Goal: Find specific page/section: Find specific page/section

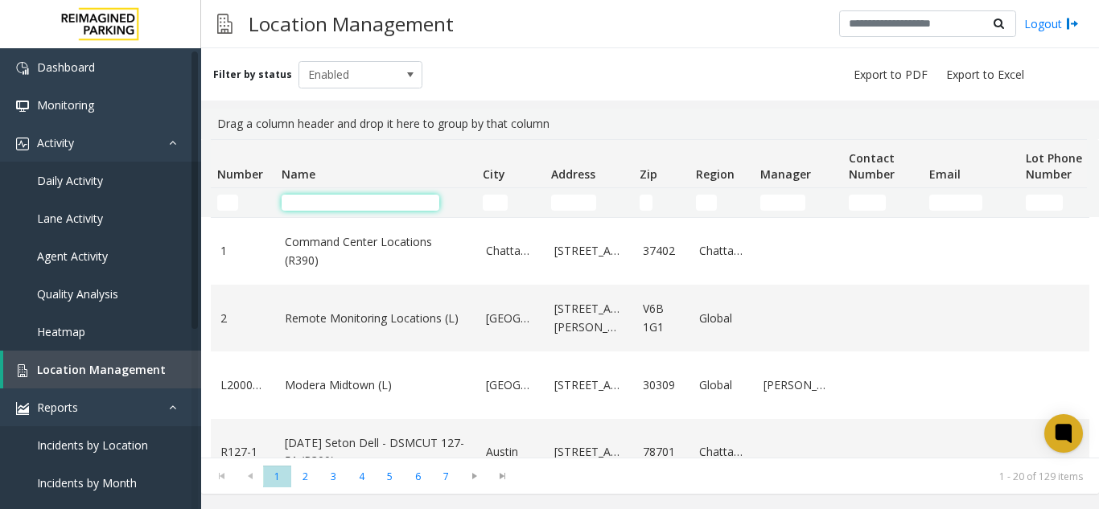
click at [356, 204] on input "Name Filter" at bounding box center [361, 203] width 158 height 16
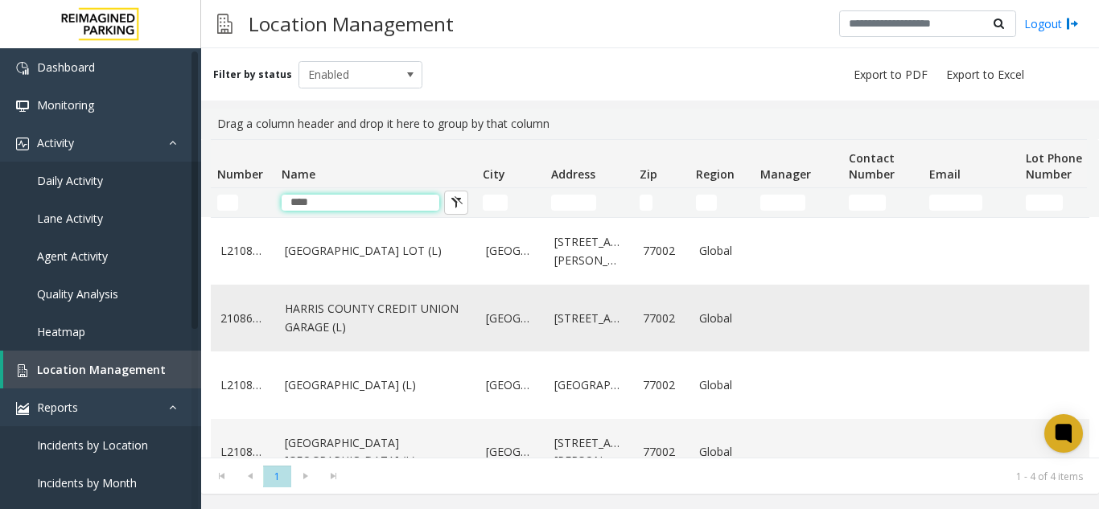
type input "****"
click at [436, 319] on link "HARRIS COUNTY CREDIT UNION GARAGE (L)" at bounding box center [376, 318] width 182 height 36
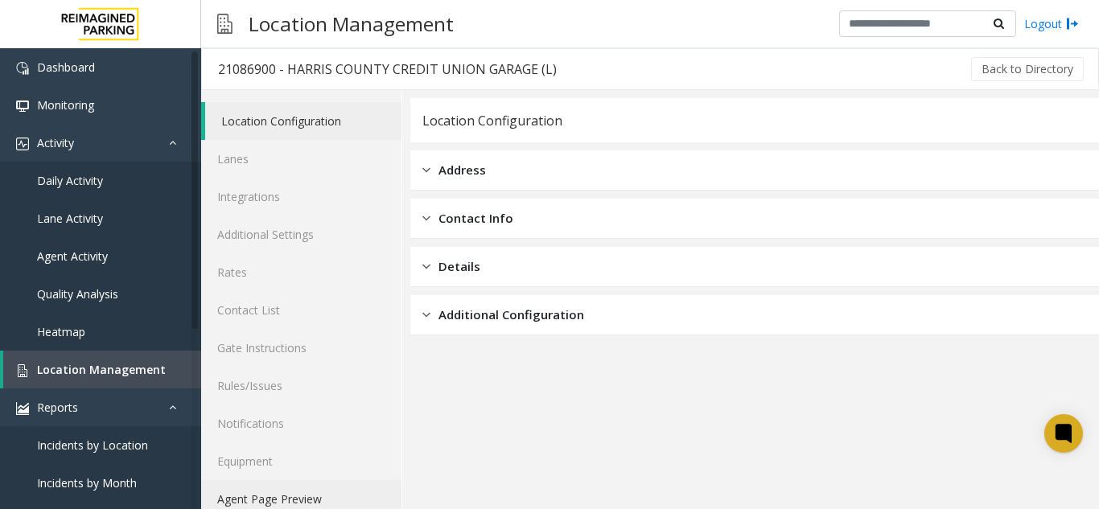
click at [300, 501] on link "Agent Page Preview" at bounding box center [301, 499] width 200 height 38
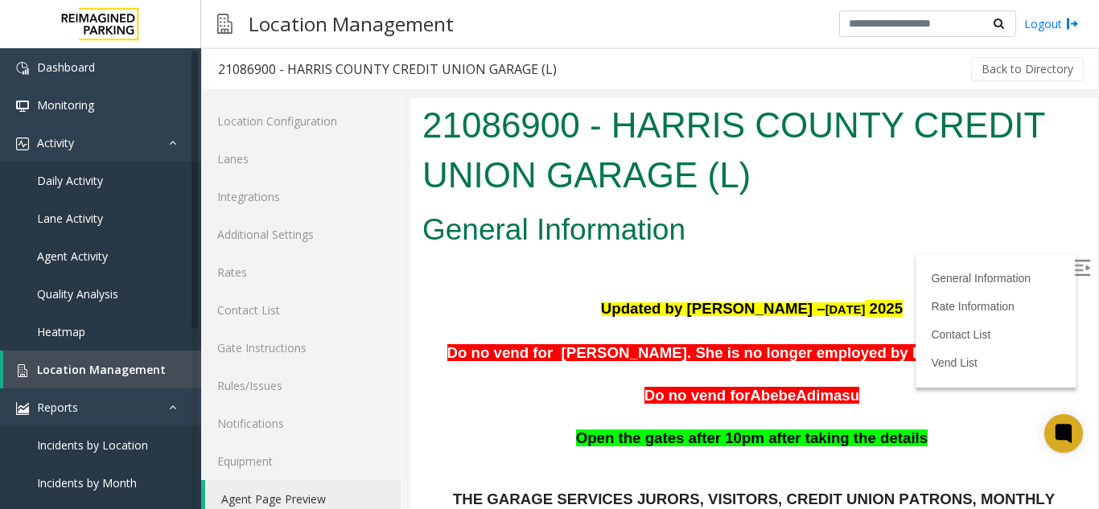
scroll to position [80, 0]
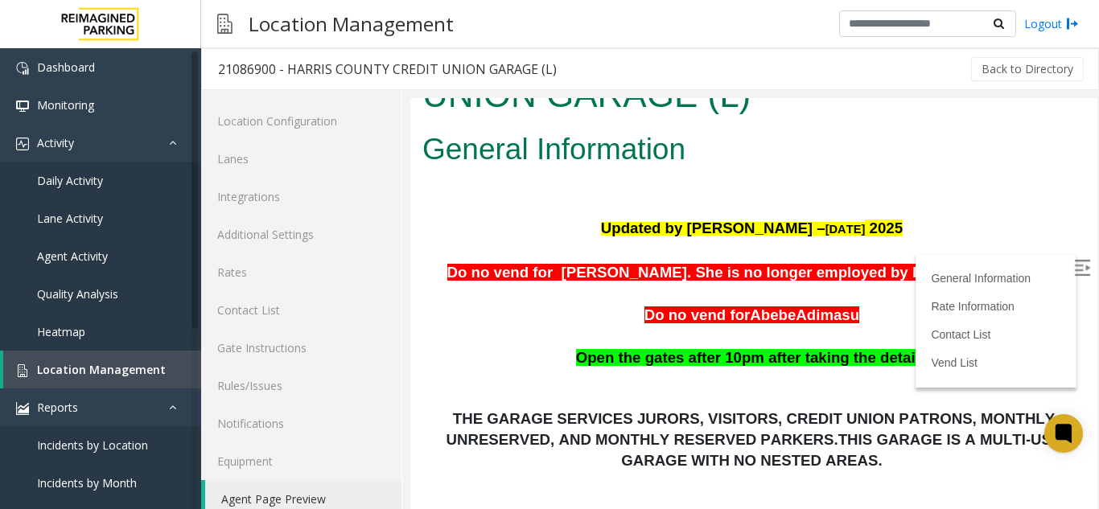
click at [1071, 274] on label at bounding box center [1083, 270] width 24 height 24
click at [56, 350] on link "Heatmap" at bounding box center [100, 332] width 201 height 38
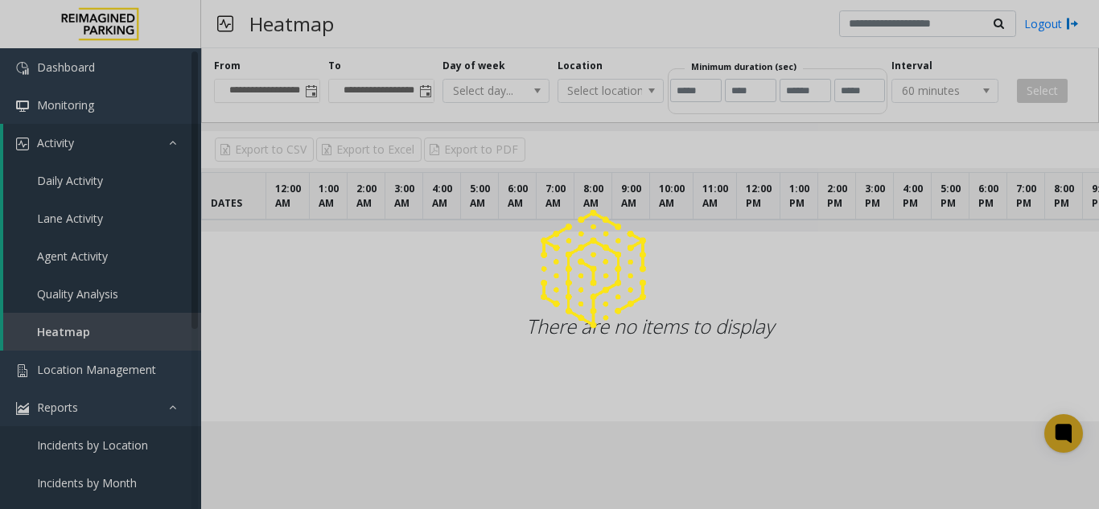
drag, startPoint x: 64, startPoint y: 357, endPoint x: 94, endPoint y: 266, distance: 95.9
click at [68, 361] on div at bounding box center [549, 254] width 1099 height 509
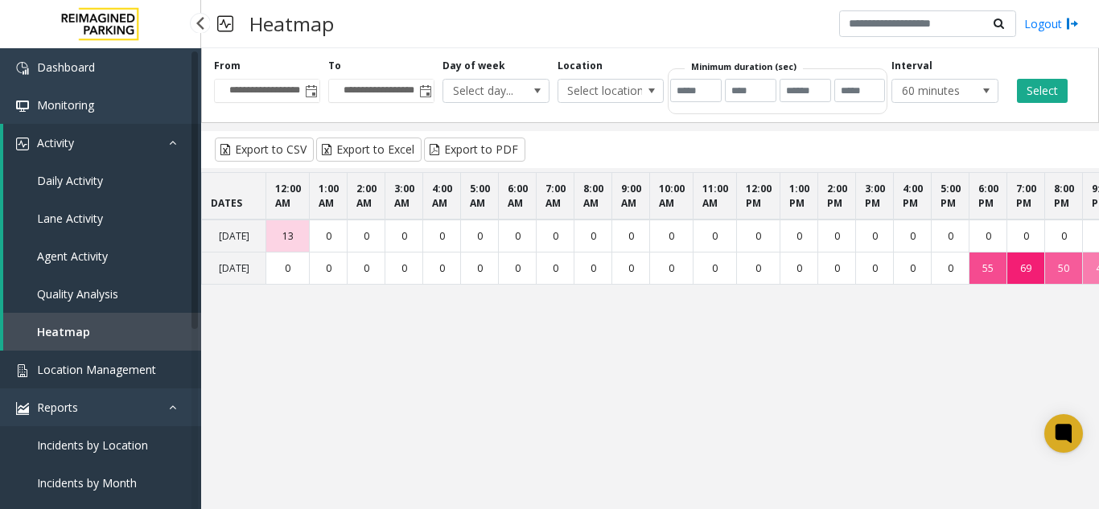
click at [113, 376] on span "Location Management" at bounding box center [96, 369] width 119 height 15
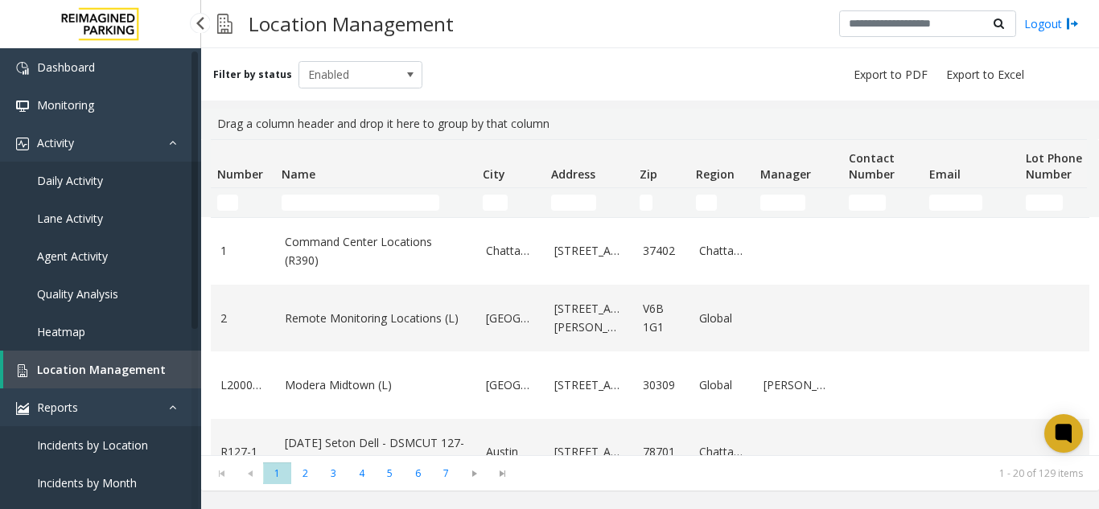
click at [139, 195] on link "Daily Activity" at bounding box center [100, 181] width 201 height 38
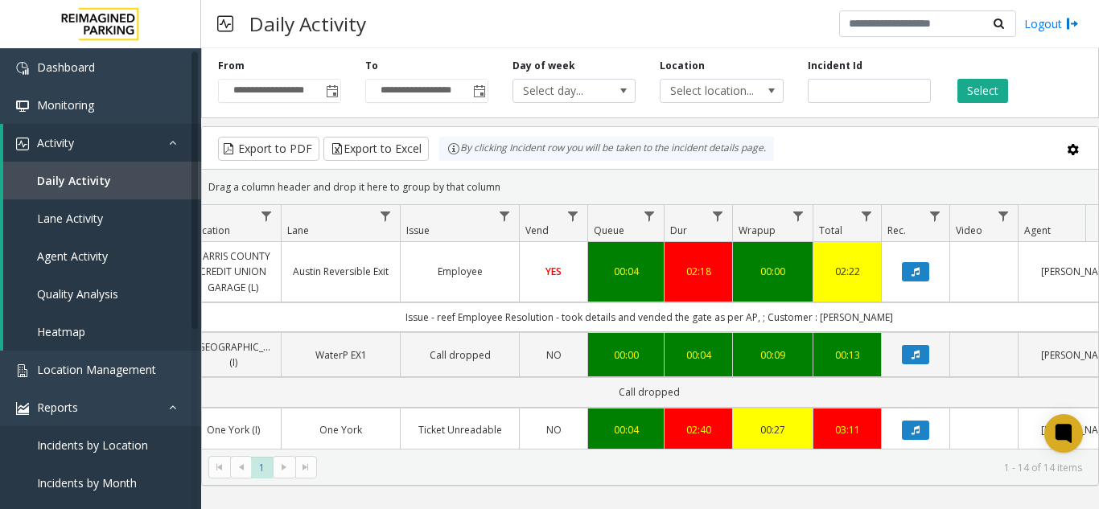
scroll to position [80, 304]
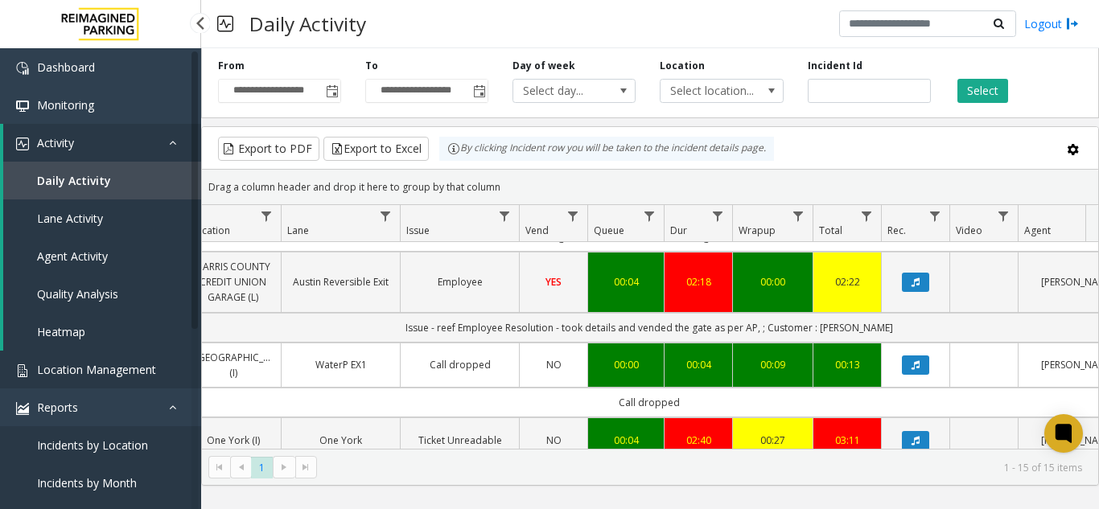
click at [116, 381] on link "Location Management" at bounding box center [100, 370] width 201 height 38
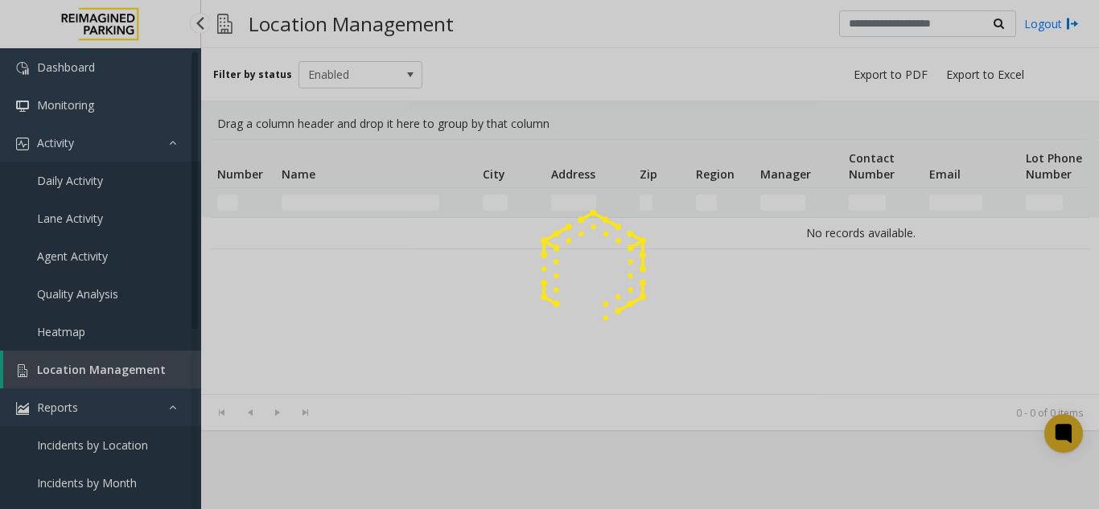
click at [116, 381] on div at bounding box center [549, 254] width 1099 height 509
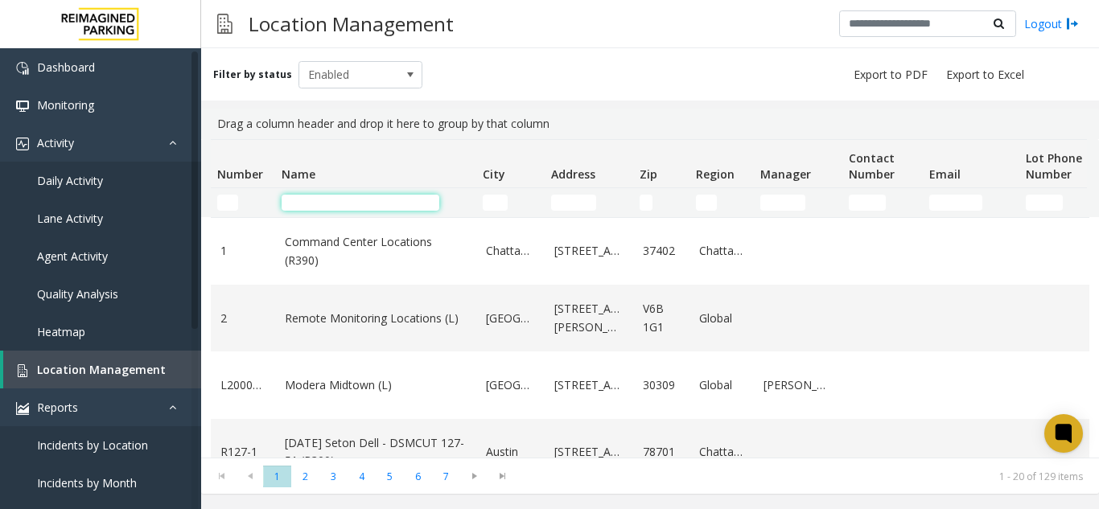
click at [356, 196] on input "Name Filter" at bounding box center [361, 203] width 158 height 16
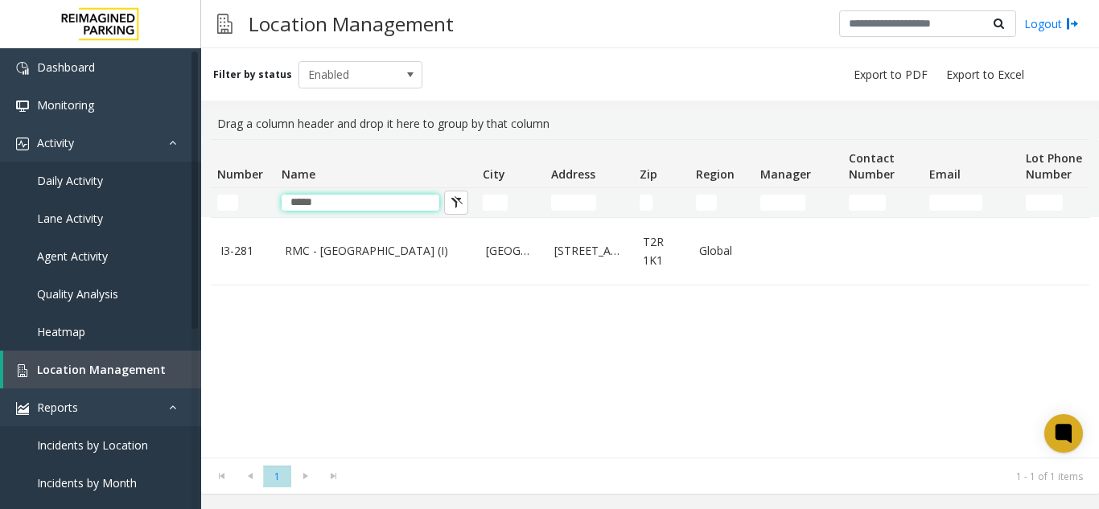
type input "*****"
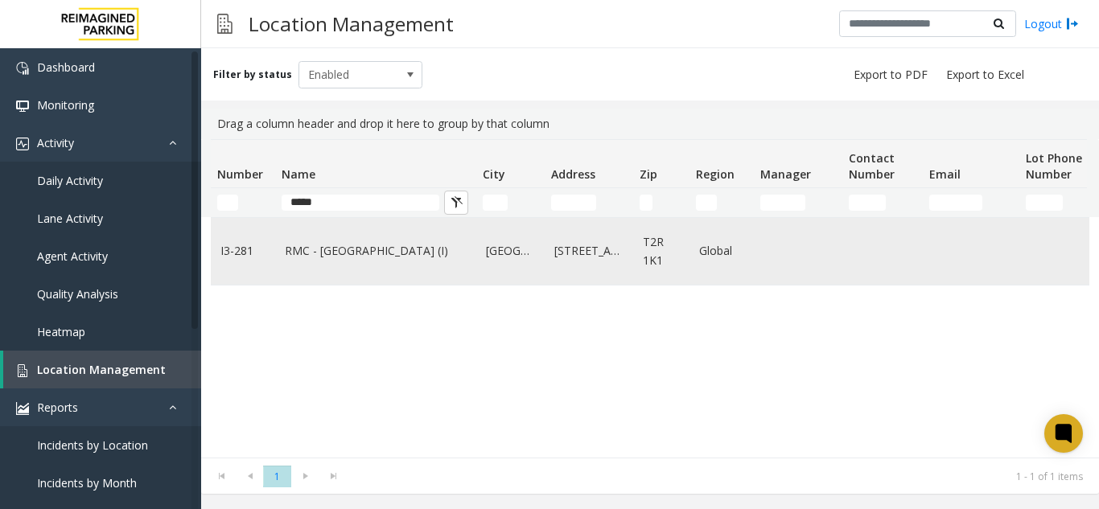
click at [339, 252] on link "RMC - [GEOGRAPHIC_DATA] (I)" at bounding box center [376, 251] width 182 height 18
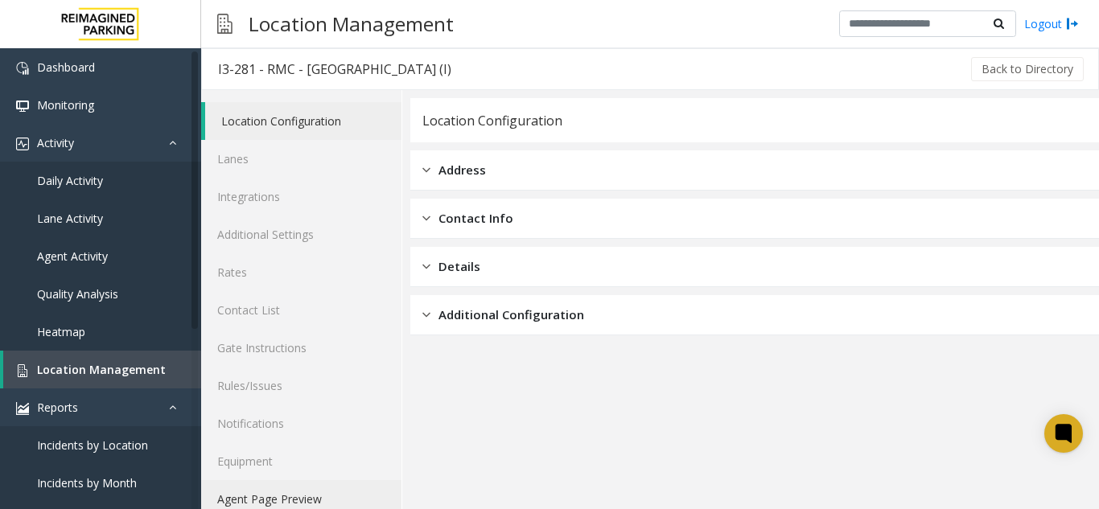
click at [284, 500] on link "Agent Page Preview" at bounding box center [301, 499] width 200 height 38
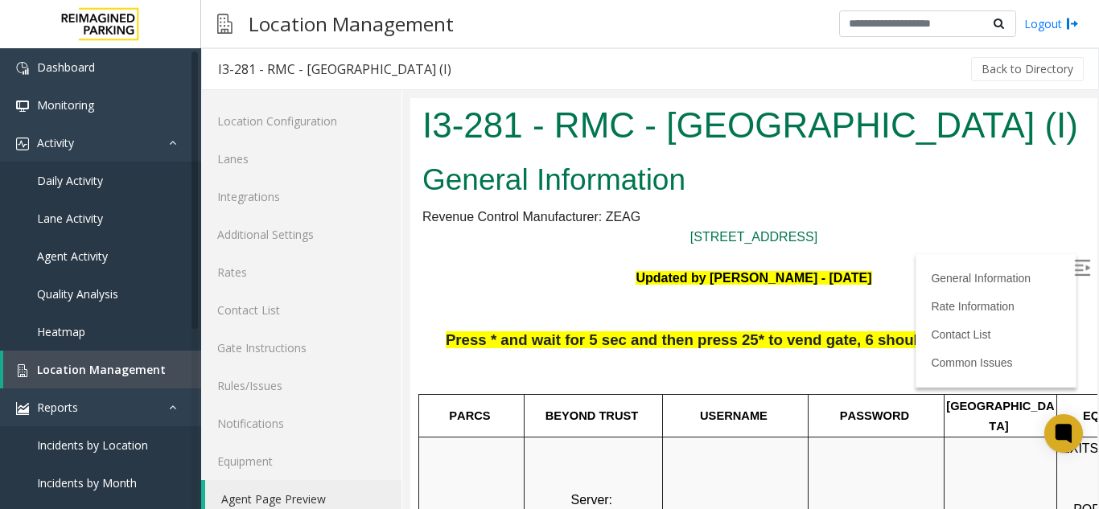
scroll to position [0, 227]
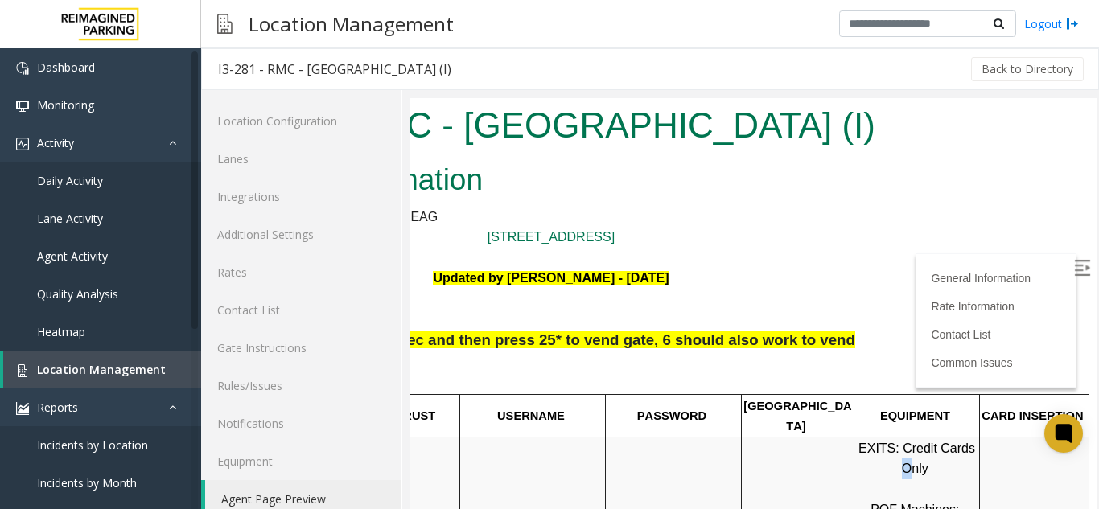
click at [882, 447] on span "EXITS: Credit Cards Only" at bounding box center [918, 459] width 120 height 35
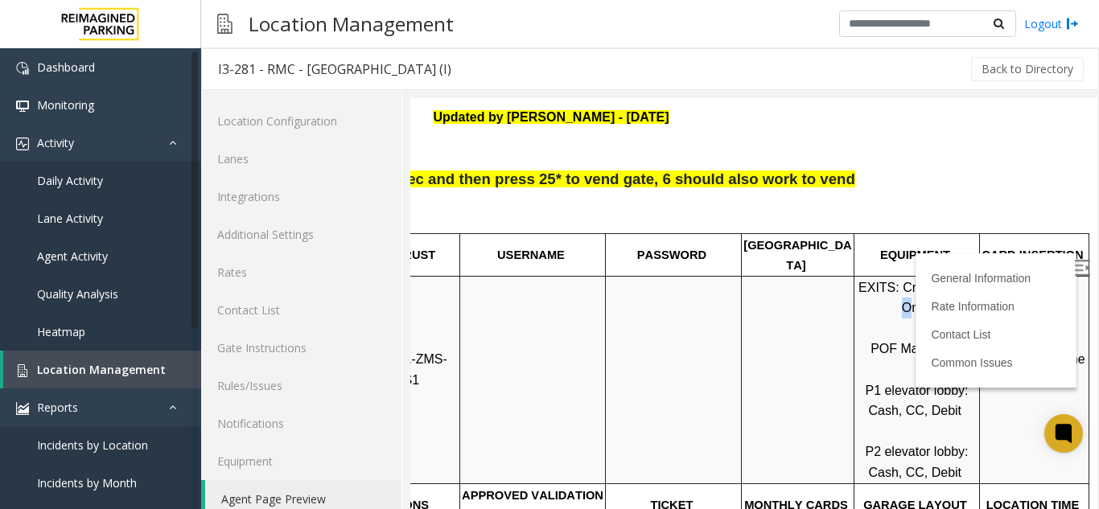
click at [1074, 263] on img at bounding box center [1082, 268] width 16 height 16
click at [712, 391] on td at bounding box center [674, 380] width 136 height 208
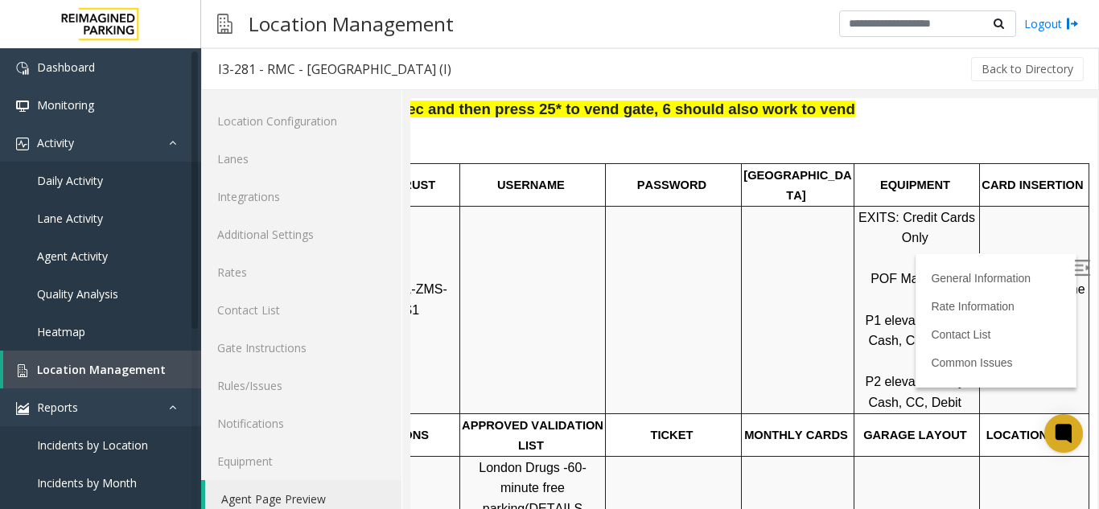
scroll to position [322, 227]
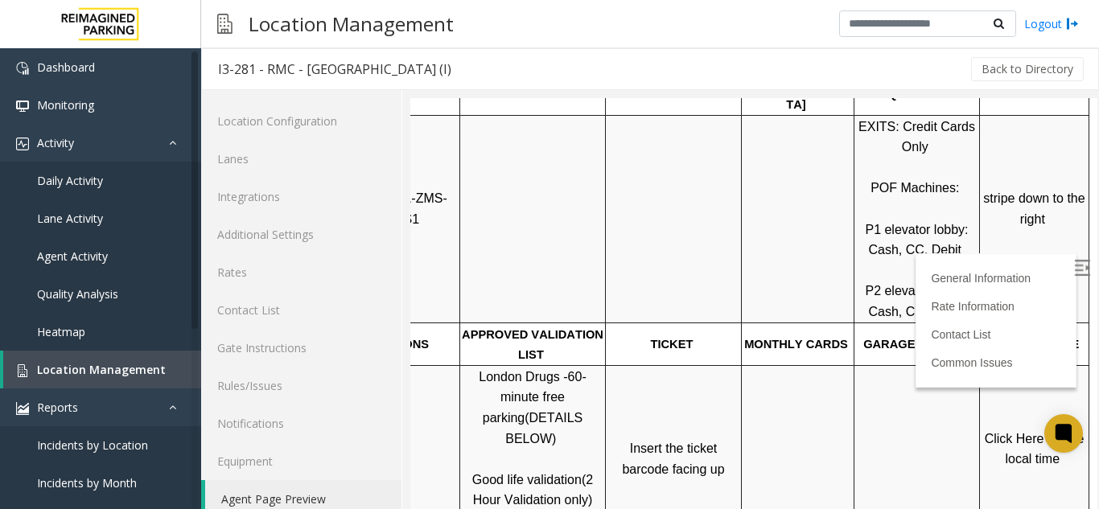
click at [483, 161] on td at bounding box center [533, 219] width 146 height 208
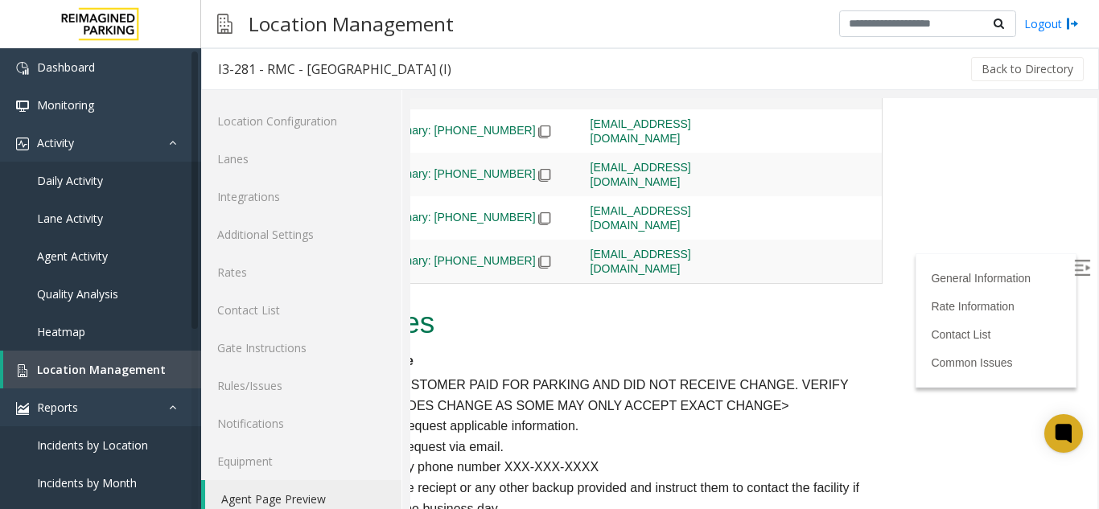
scroll to position [243, 227]
